Goal: Navigation & Orientation: Find specific page/section

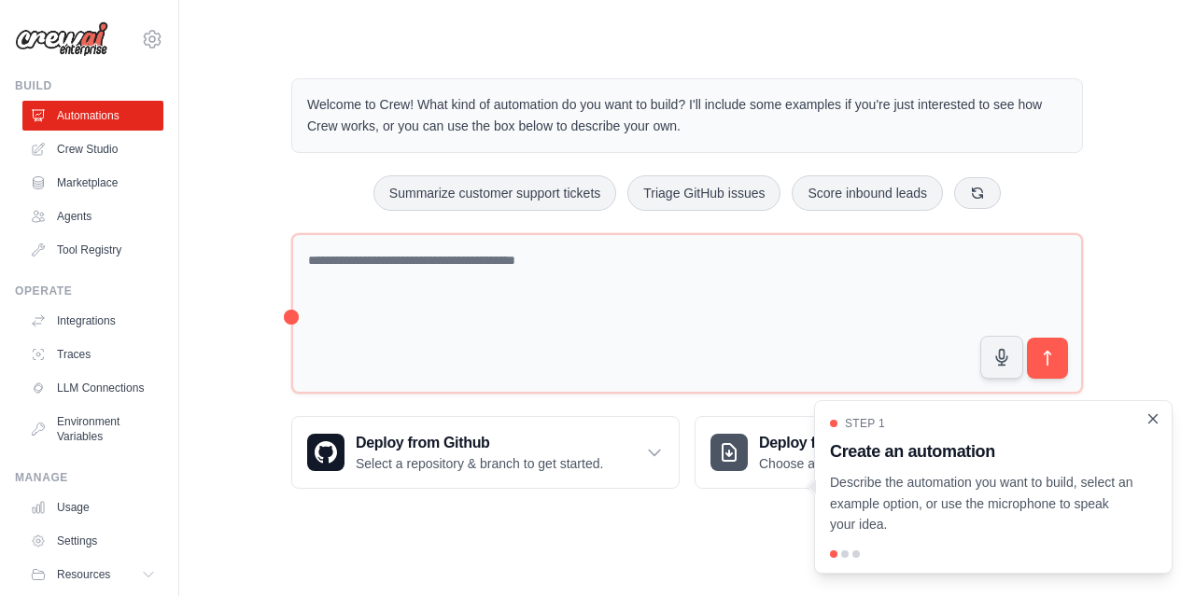
click at [1152, 424] on icon "Close walkthrough" at bounding box center [1152, 419] width 17 height 17
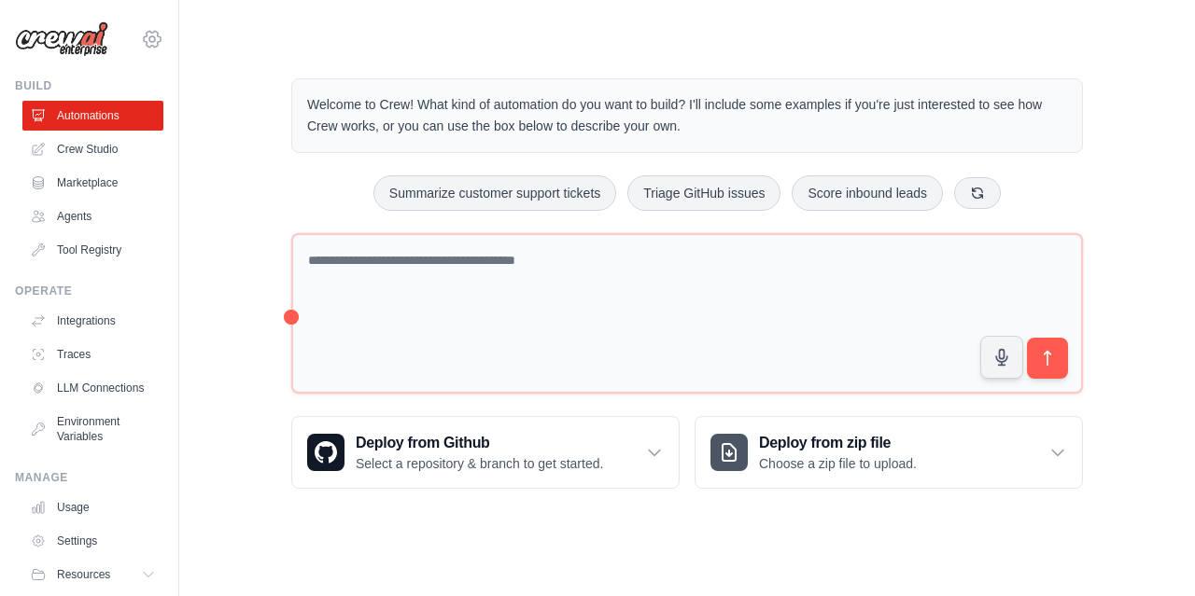
click at [149, 39] on icon at bounding box center [152, 39] width 6 height 6
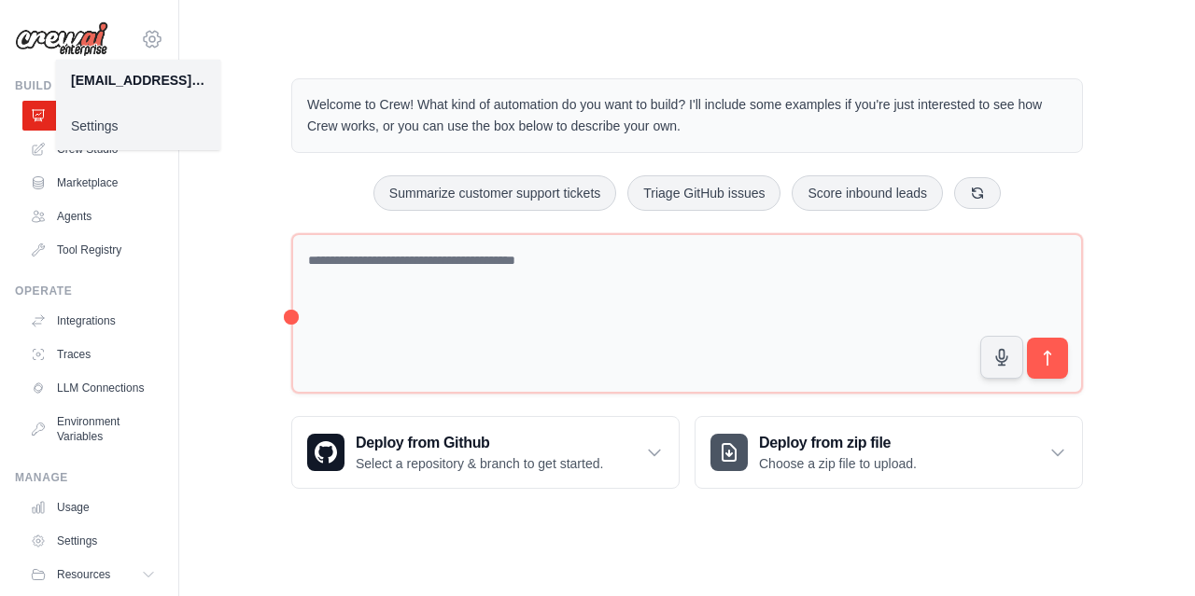
click at [149, 39] on icon at bounding box center [152, 39] width 6 height 6
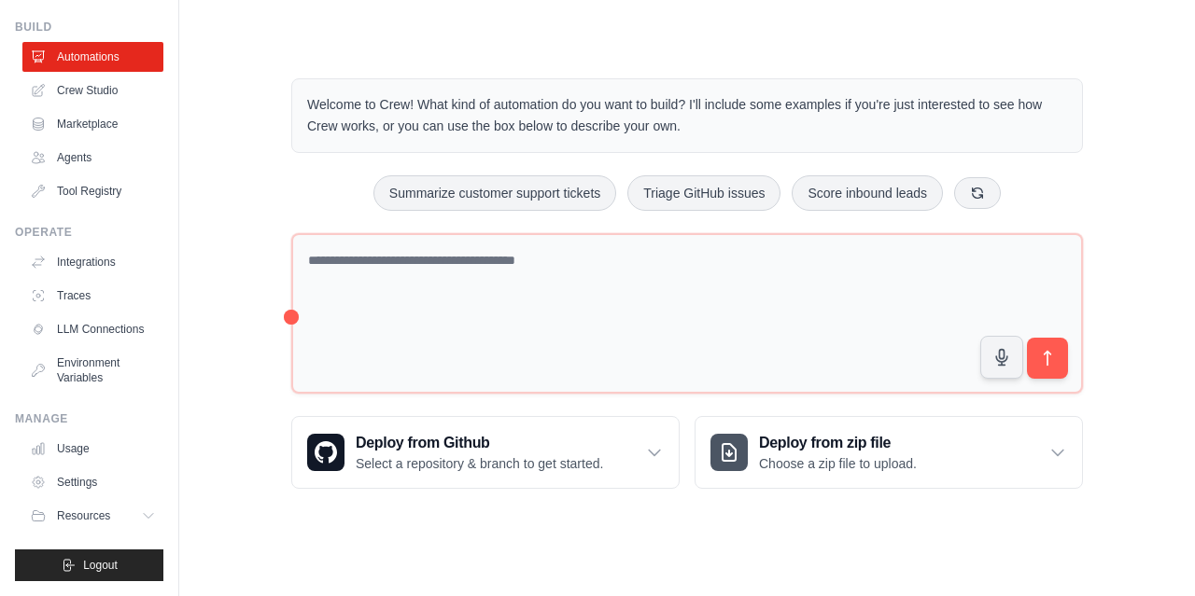
scroll to position [73, 0]
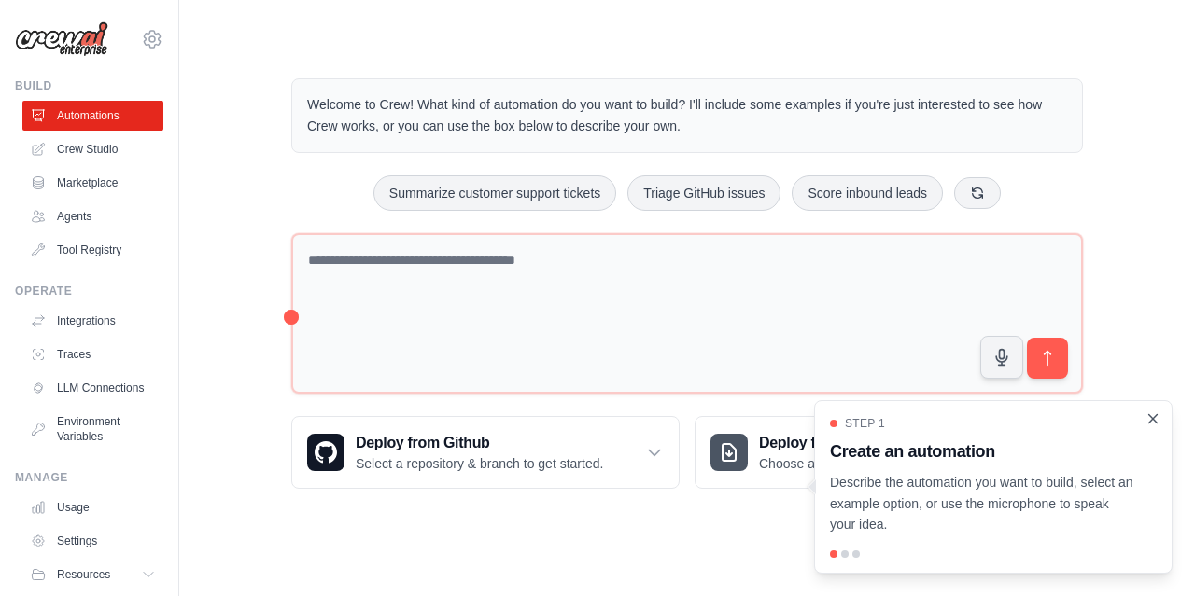
click at [1152, 412] on icon "Close walkthrough" at bounding box center [1152, 419] width 17 height 17
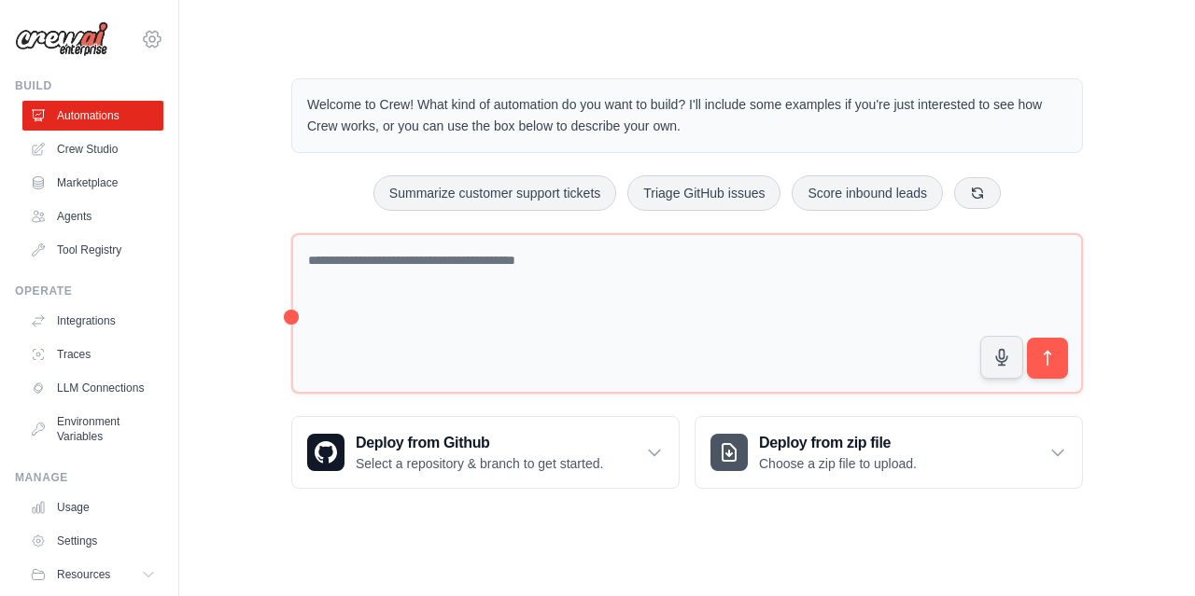
click at [141, 40] on icon at bounding box center [152, 39] width 22 height 22
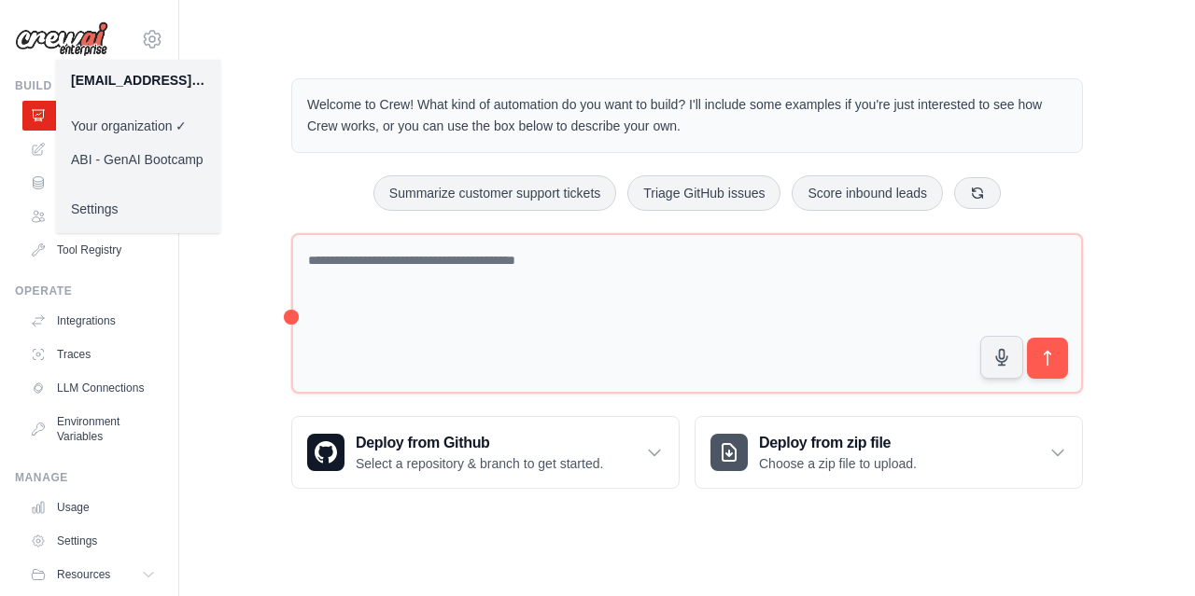
click at [153, 156] on link "ABI - GenAI Bootcamp" at bounding box center [138, 160] width 164 height 34
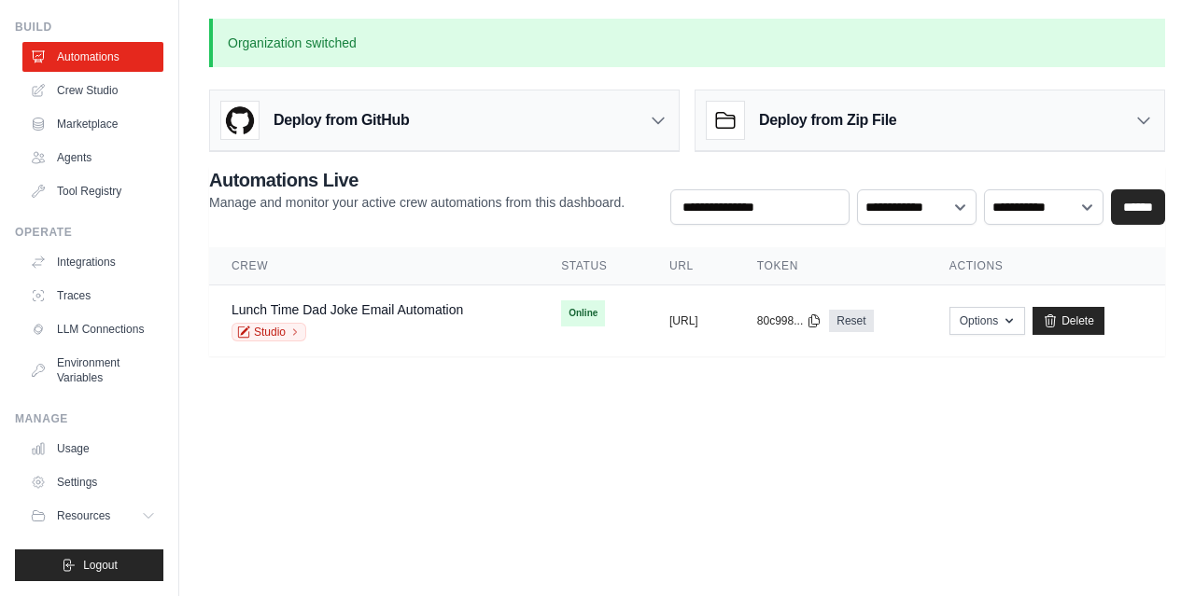
scroll to position [73, 0]
click at [143, 516] on icon at bounding box center [150, 516] width 15 height 15
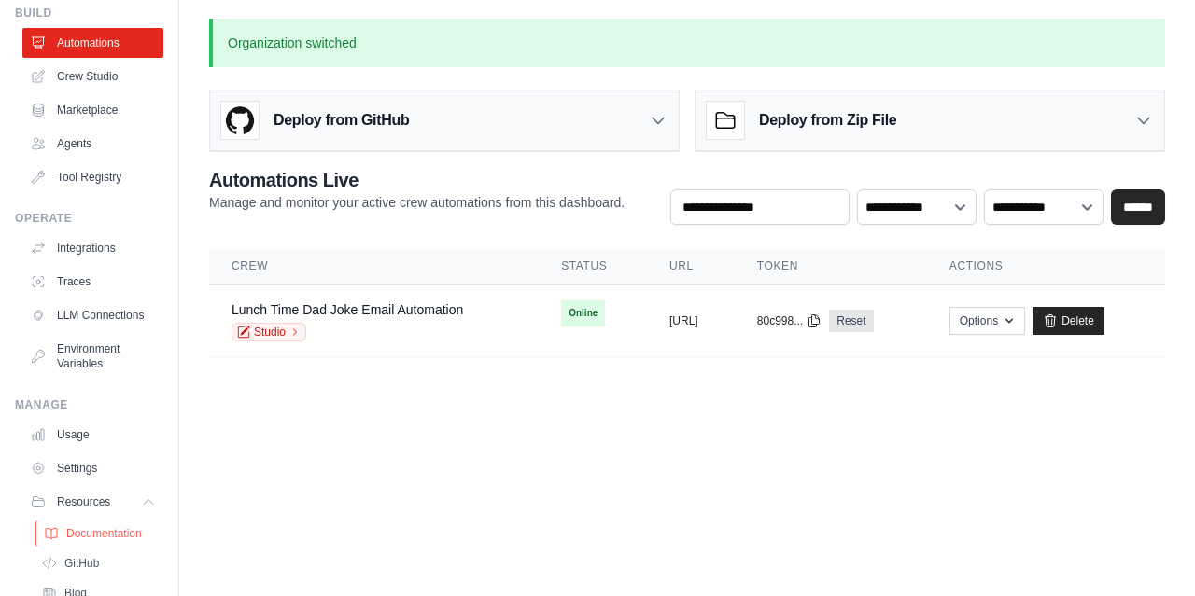
click at [87, 541] on span "Documentation" at bounding box center [104, 533] width 76 height 15
